Goal: Task Accomplishment & Management: Manage account settings

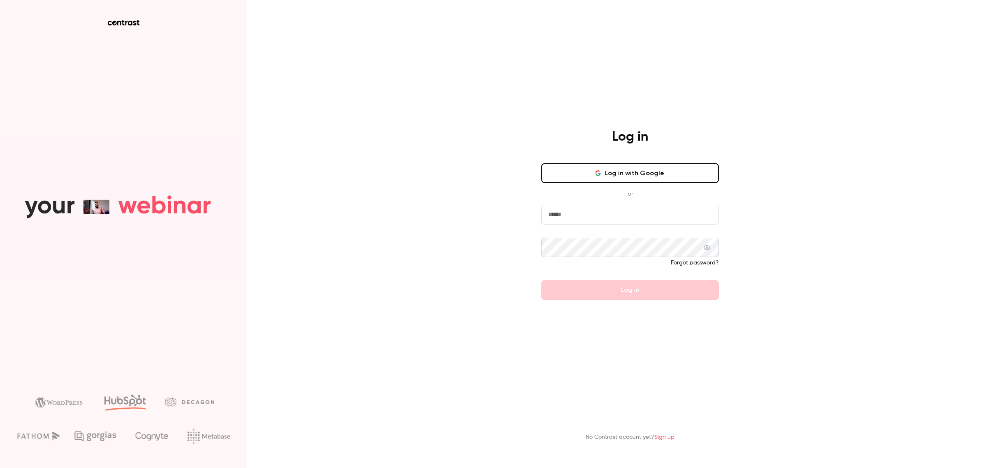
type input "**********"
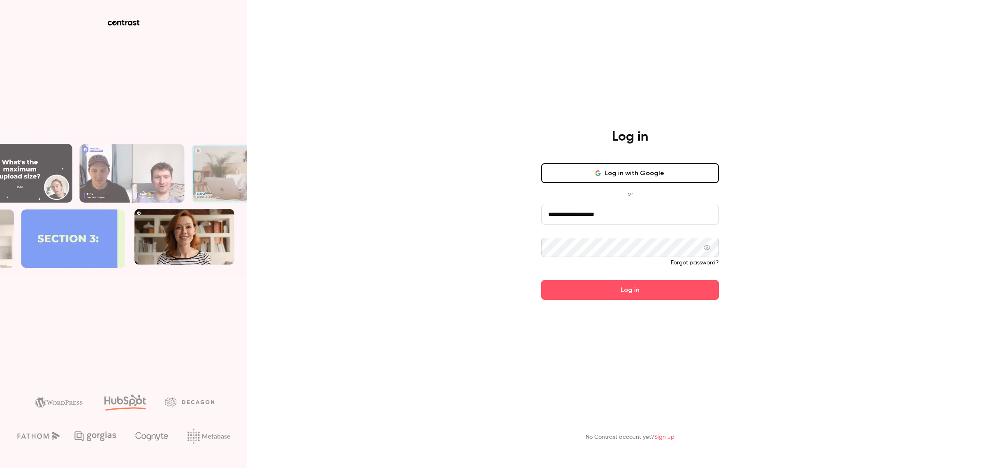
click at [461, 243] on div "**********" at bounding box center [493, 234] width 987 height 468
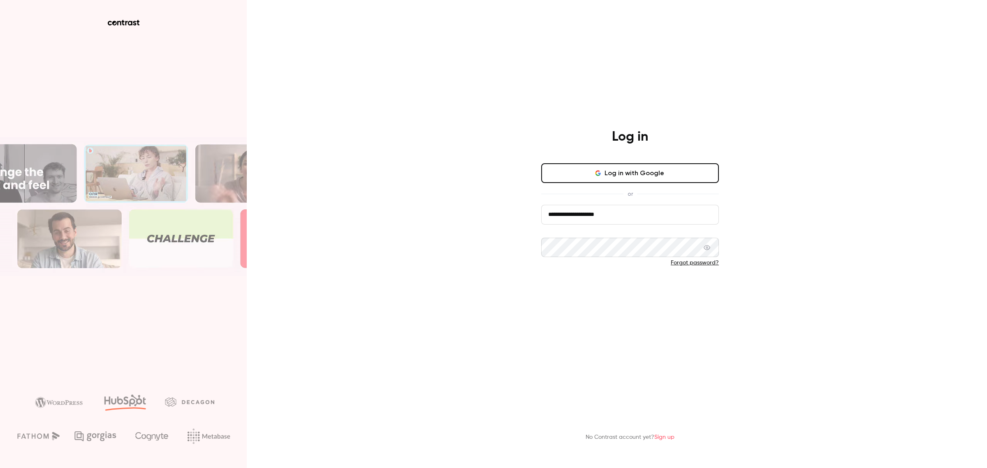
click at [611, 283] on button "Log in" at bounding box center [630, 290] width 178 height 20
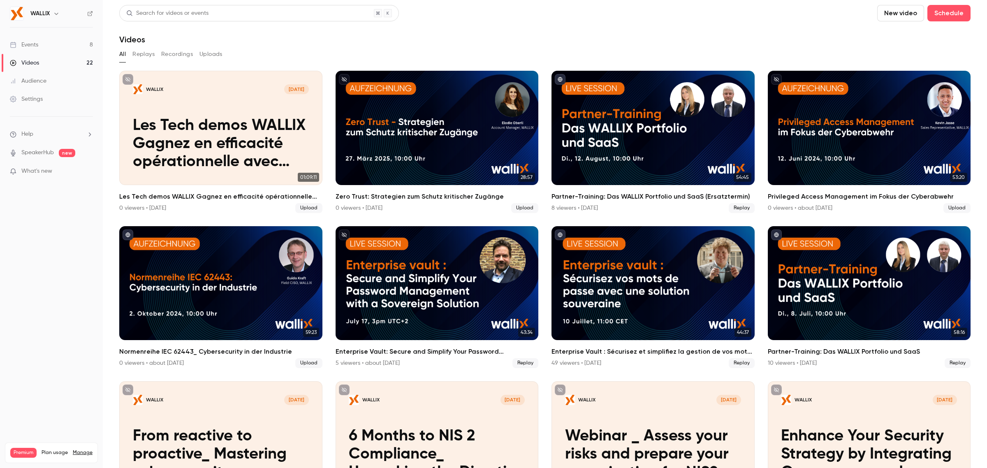
click at [58, 14] on icon "button" at bounding box center [56, 14] width 4 height 2
click at [61, 222] on div at bounding box center [493, 234] width 987 height 468
click at [54, 98] on link "Settings" at bounding box center [51, 99] width 103 height 18
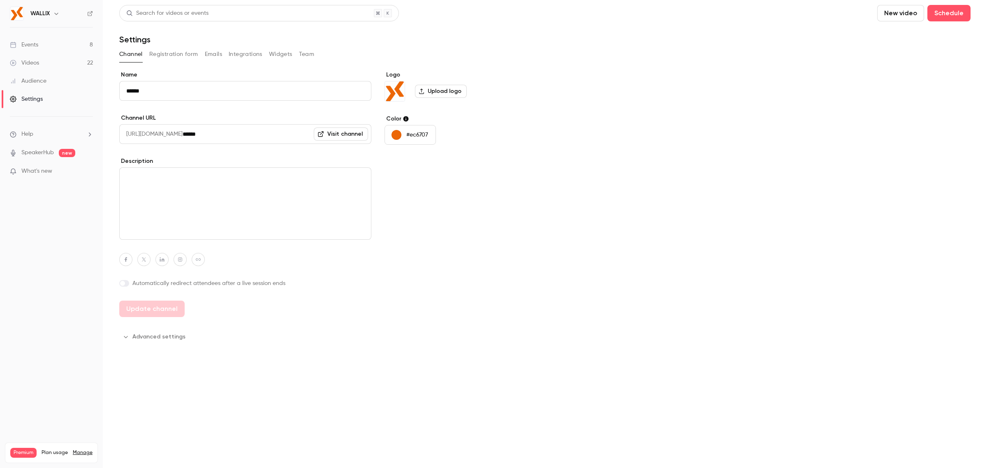
click at [171, 58] on button "Registration form" at bounding box center [173, 54] width 49 height 13
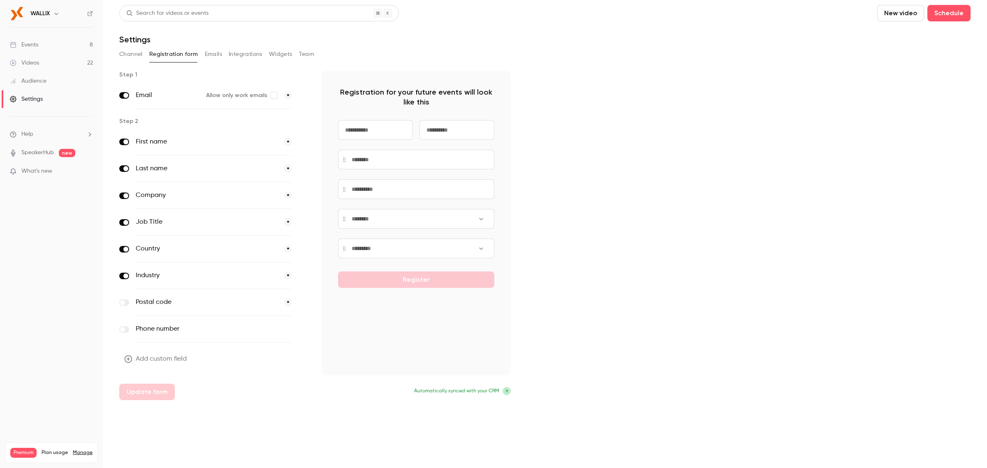
click at [211, 58] on button "Emails" at bounding box center [213, 54] width 17 height 13
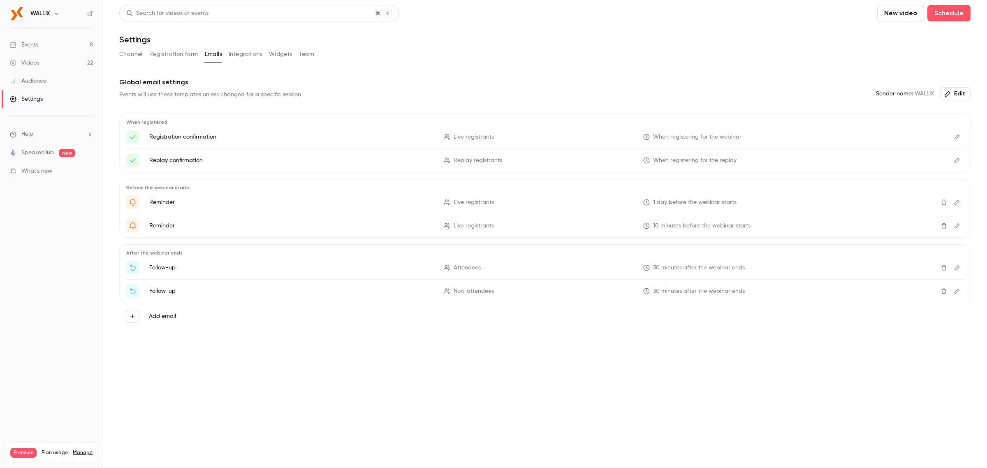
click at [233, 55] on button "Integrations" at bounding box center [246, 54] width 34 height 13
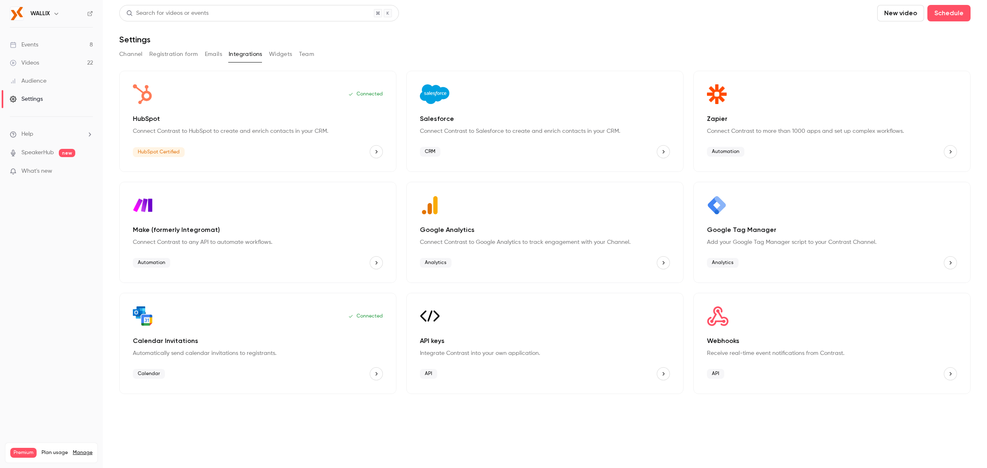
click at [284, 53] on button "Widgets" at bounding box center [280, 54] width 23 height 13
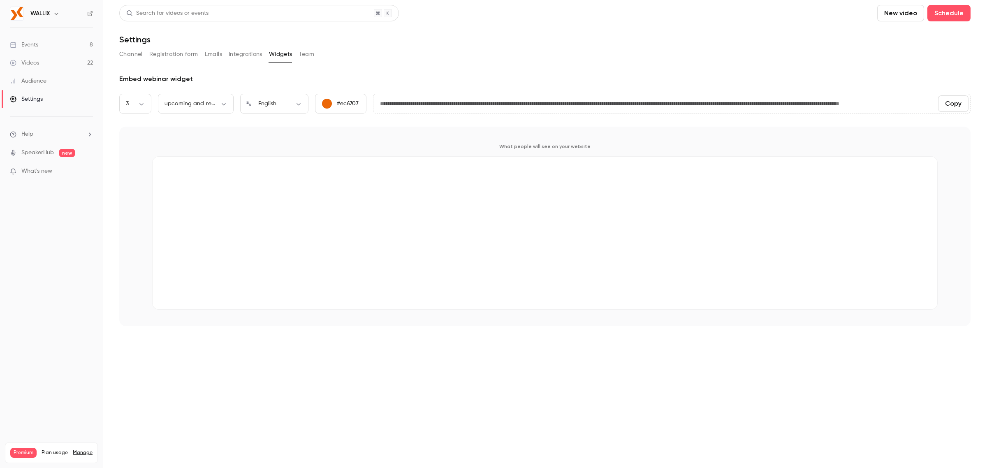
click at [299, 54] on button "Team" at bounding box center [307, 54] width 16 height 13
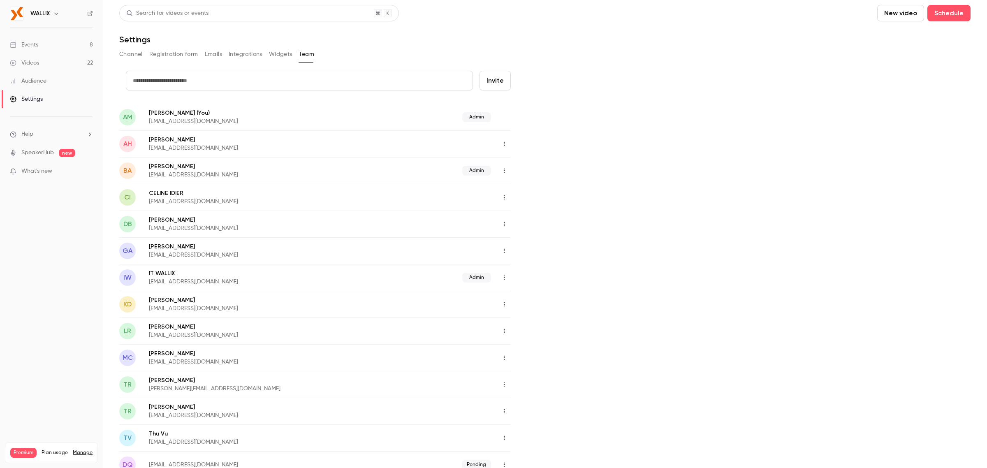
click at [39, 100] on div "Settings" at bounding box center [26, 99] width 33 height 8
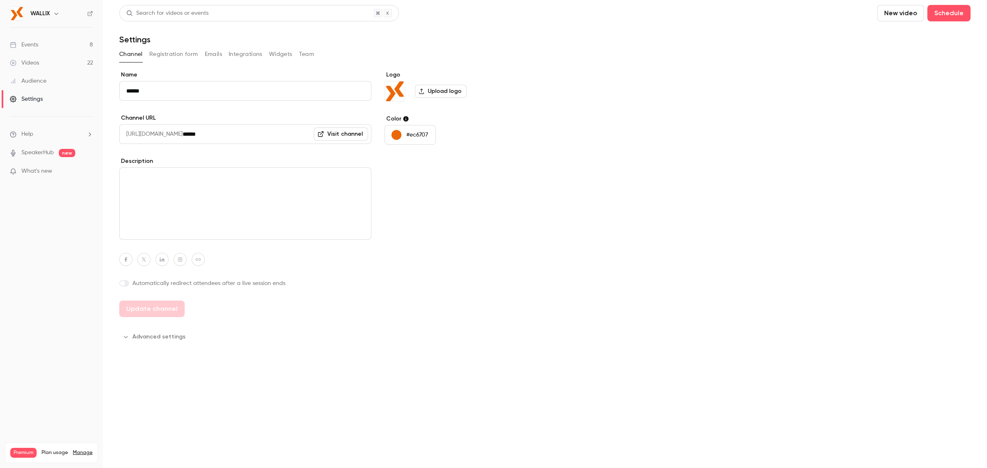
click at [178, 331] on button "Advanced settings" at bounding box center [154, 336] width 71 height 13
